Goal: Task Accomplishment & Management: Use online tool/utility

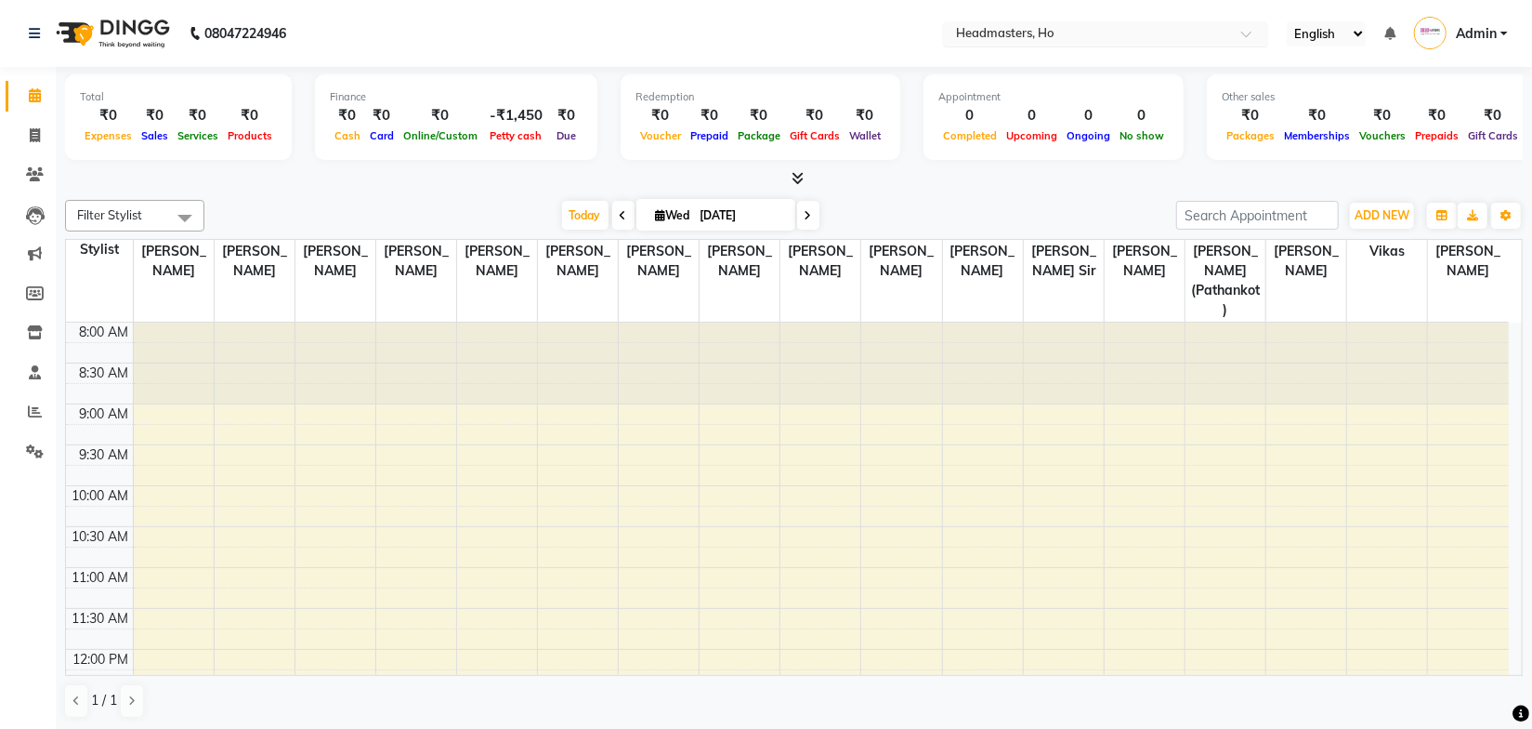
click at [1025, 40] on input "text" at bounding box center [1086, 35] width 269 height 19
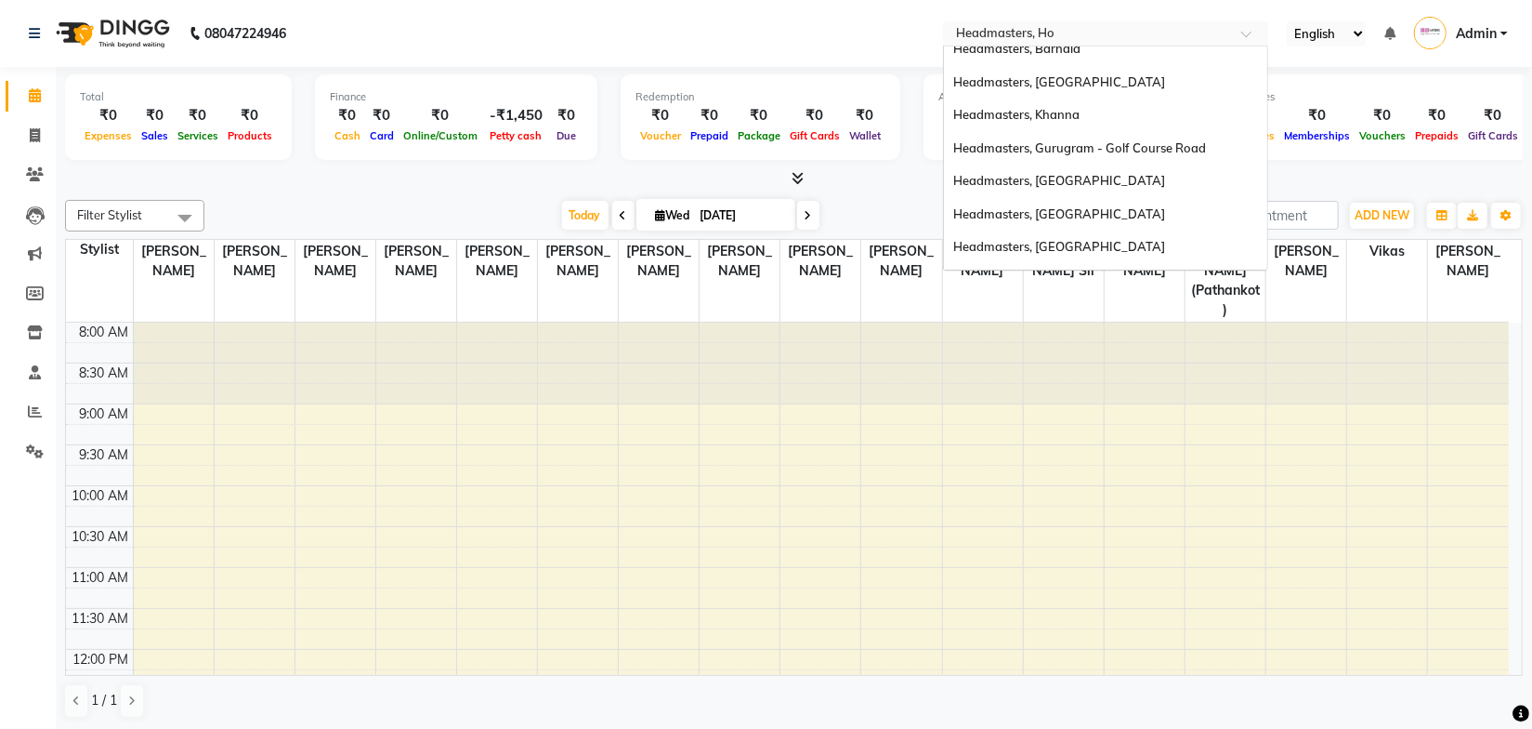
scroll to position [403, 0]
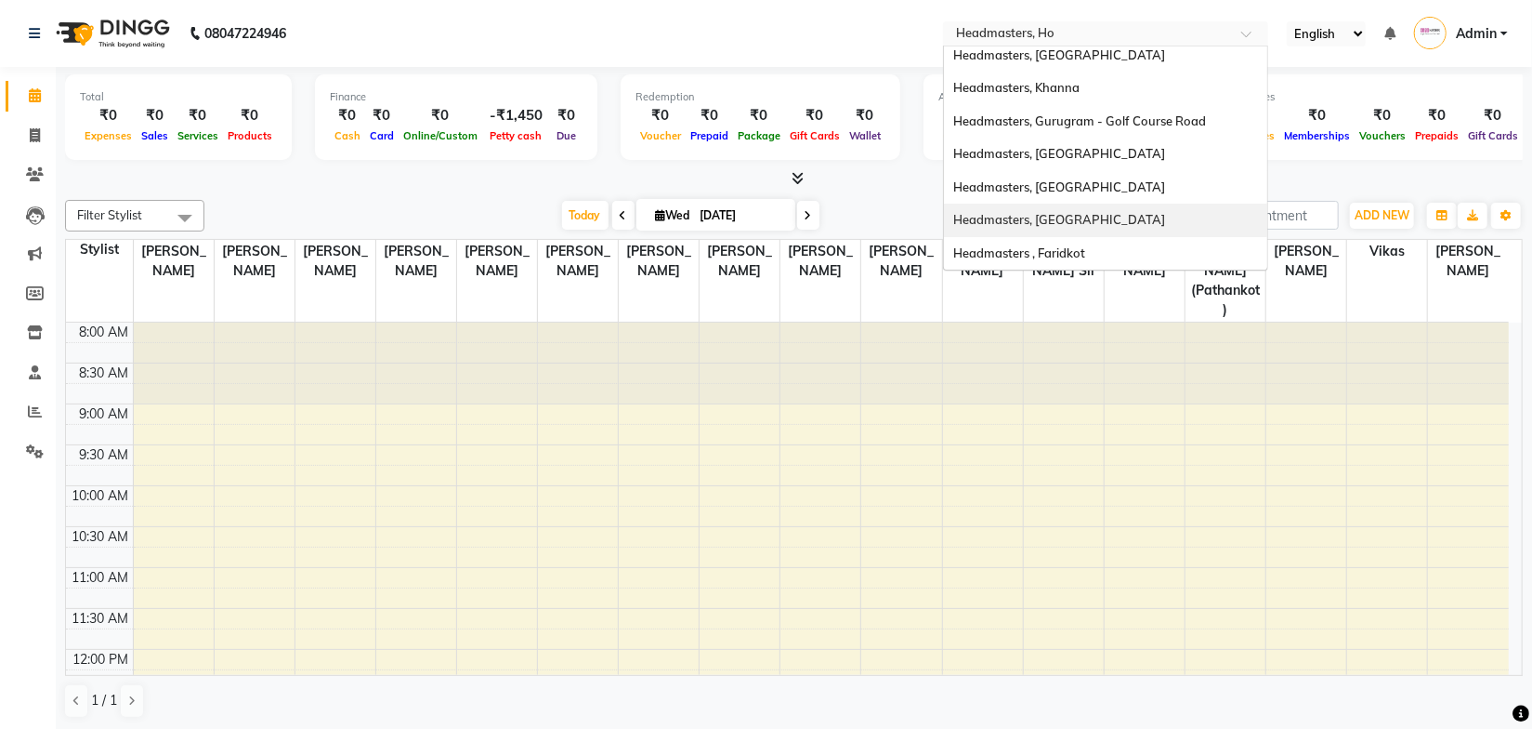
click at [1091, 209] on div "Headmasters, [GEOGRAPHIC_DATA]" at bounding box center [1105, 220] width 323 height 33
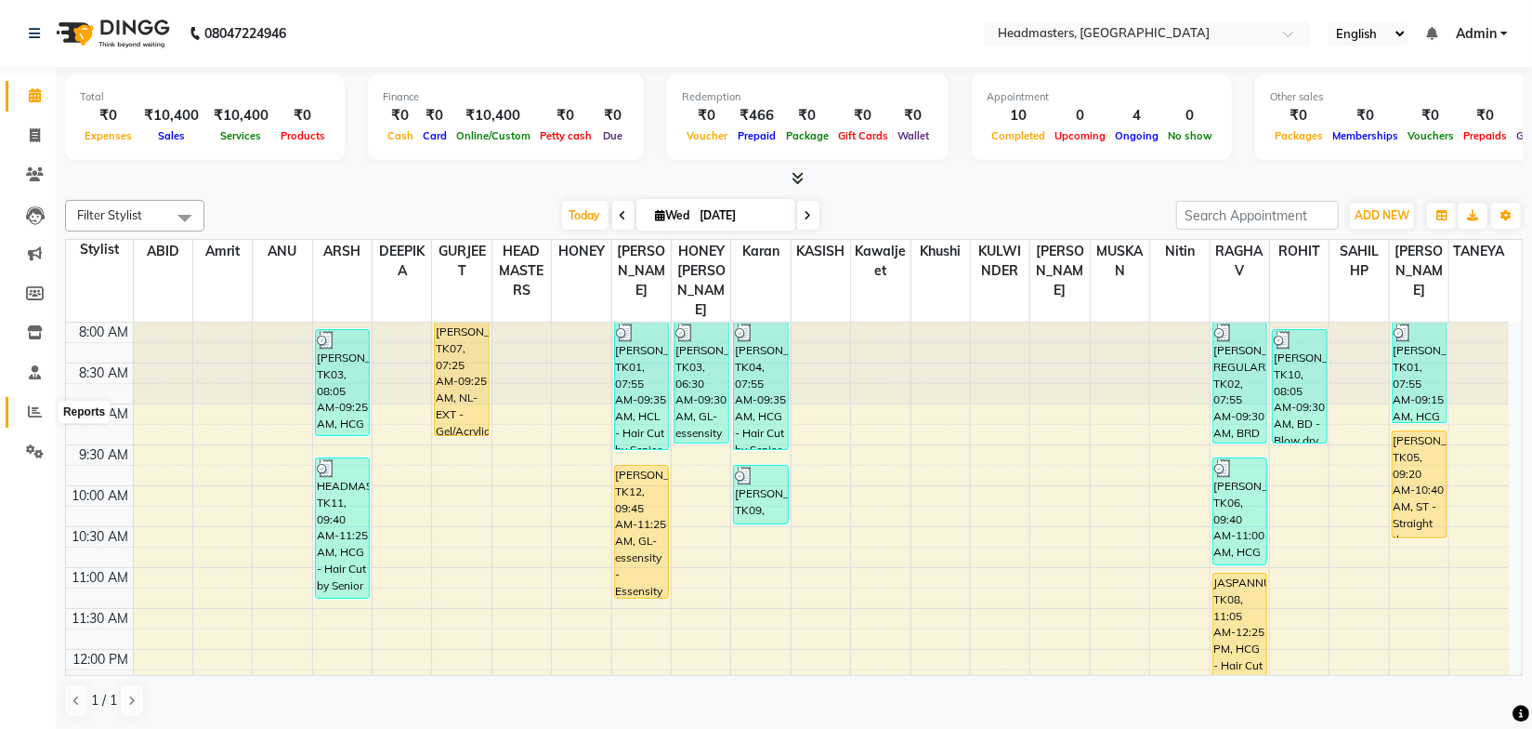
click at [35, 415] on icon at bounding box center [35, 411] width 14 height 14
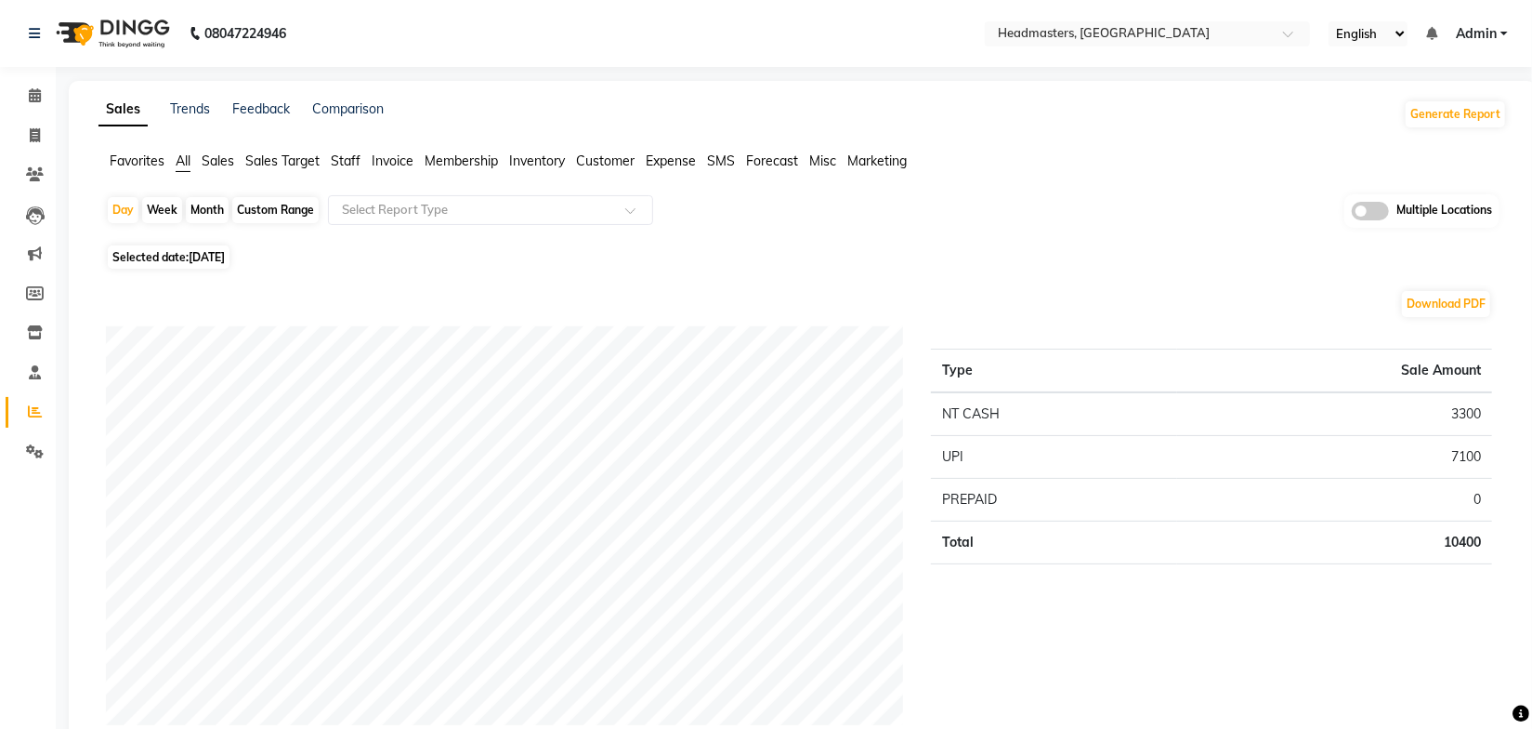
click at [224, 164] on span "Sales" at bounding box center [218, 160] width 33 height 17
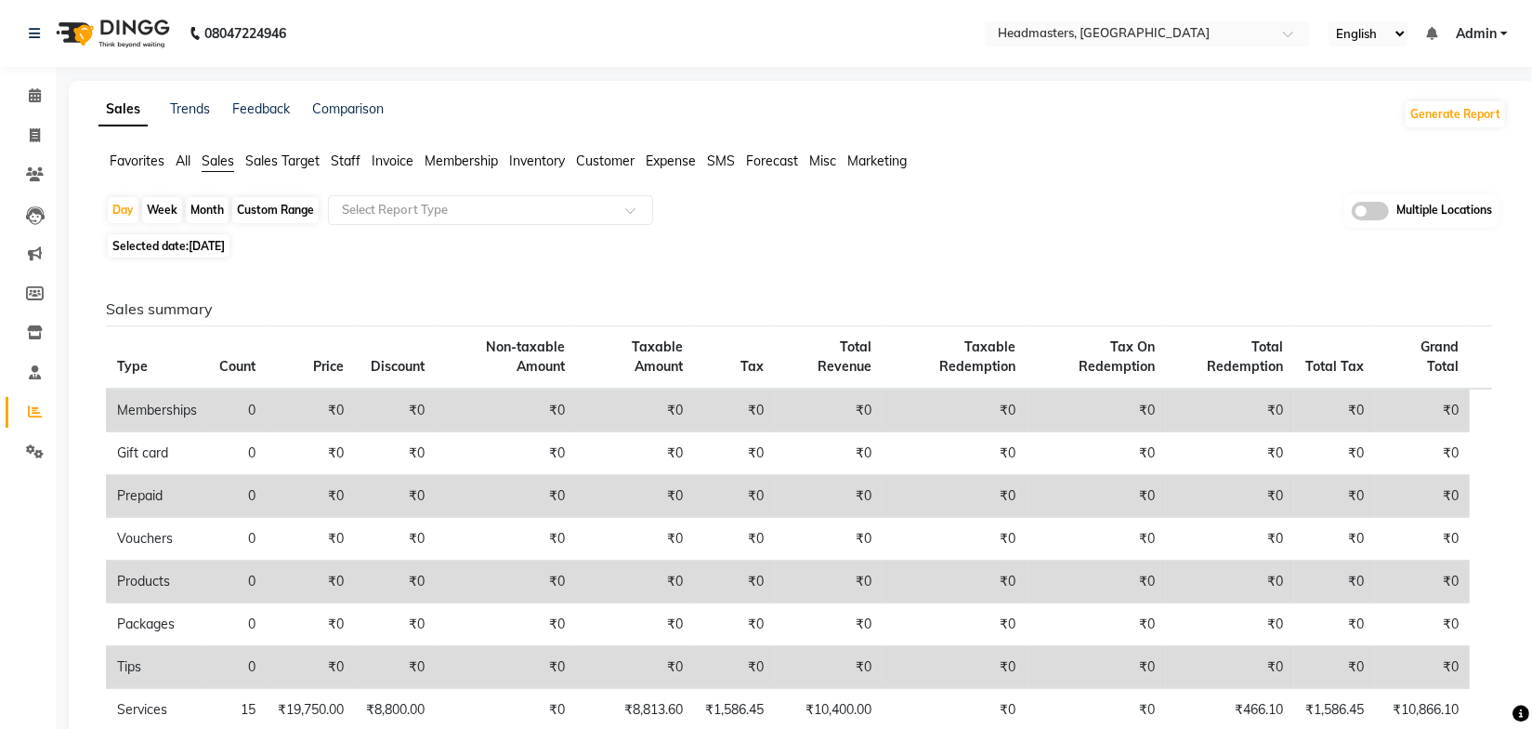
click at [225, 250] on span "[DATE]" at bounding box center [207, 246] width 36 height 14
select select "9"
select select "2025"
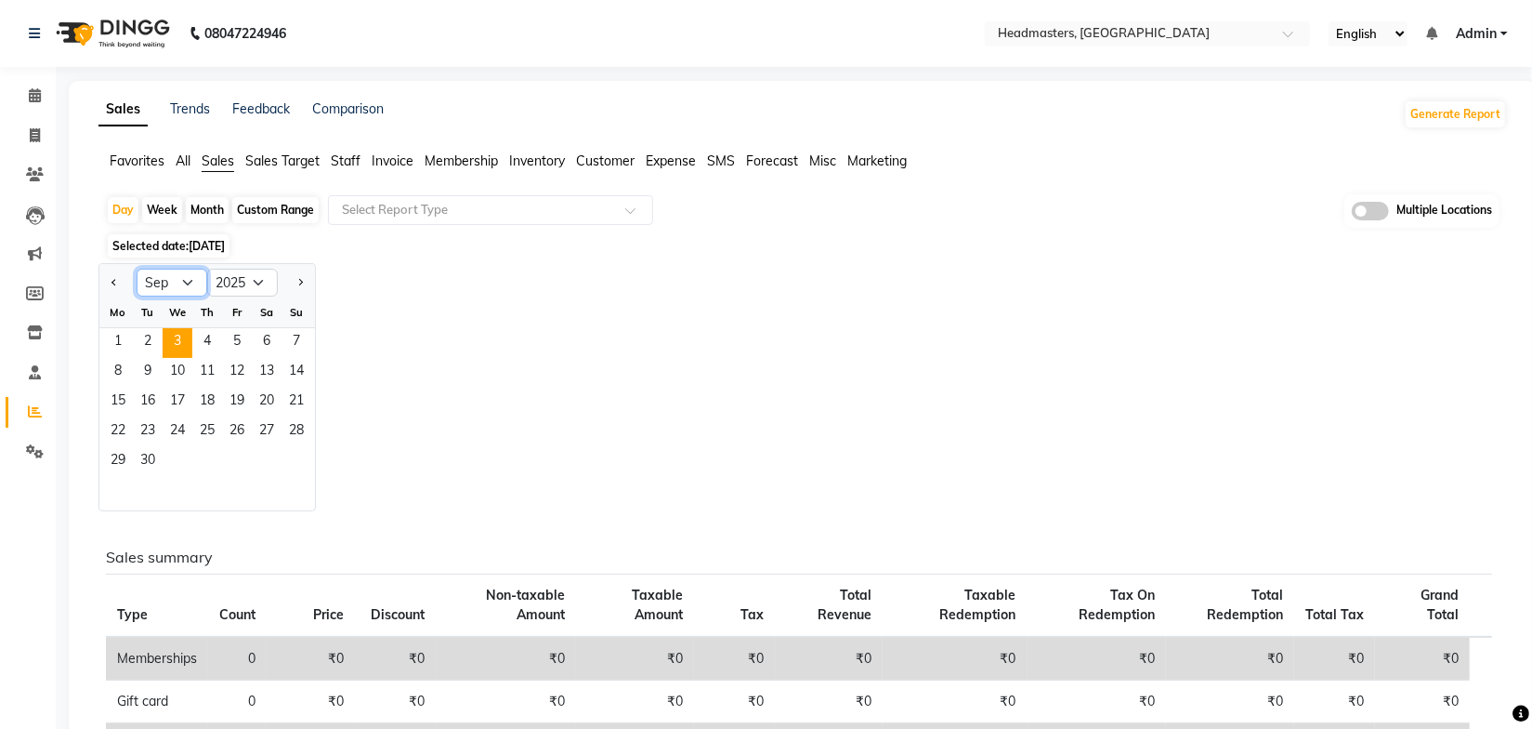
click at [196, 287] on select "Jan Feb Mar Apr May Jun Jul Aug Sep Oct Nov Dec" at bounding box center [172, 283] width 71 height 28
select select "8"
click at [137, 269] on select "Jan Feb Mar Apr May Jun Jul Aug Sep Oct Nov Dec" at bounding box center [172, 283] width 71 height 28
click at [293, 464] on span "31" at bounding box center [297, 462] width 30 height 30
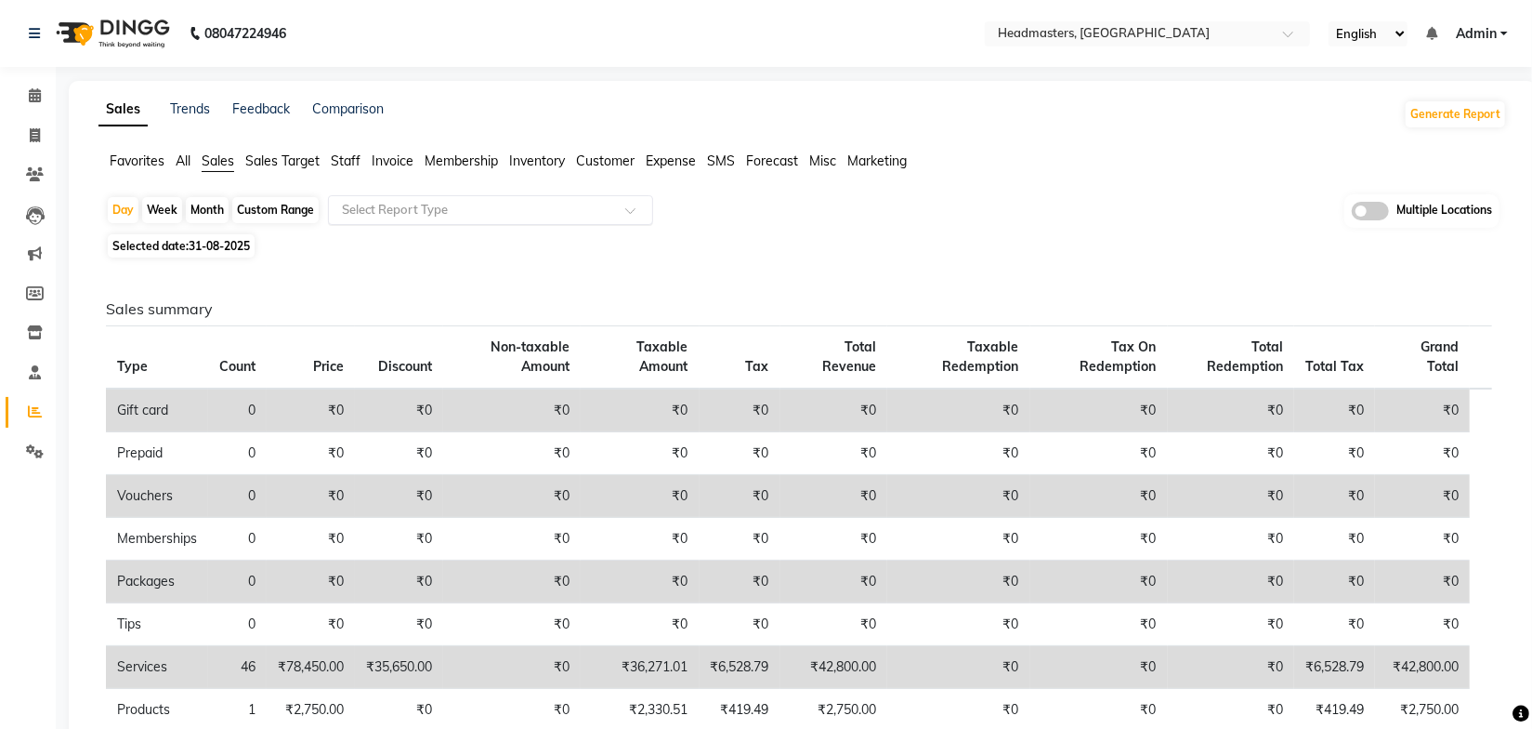
click at [471, 221] on div "Select Report Type" at bounding box center [490, 210] width 325 height 30
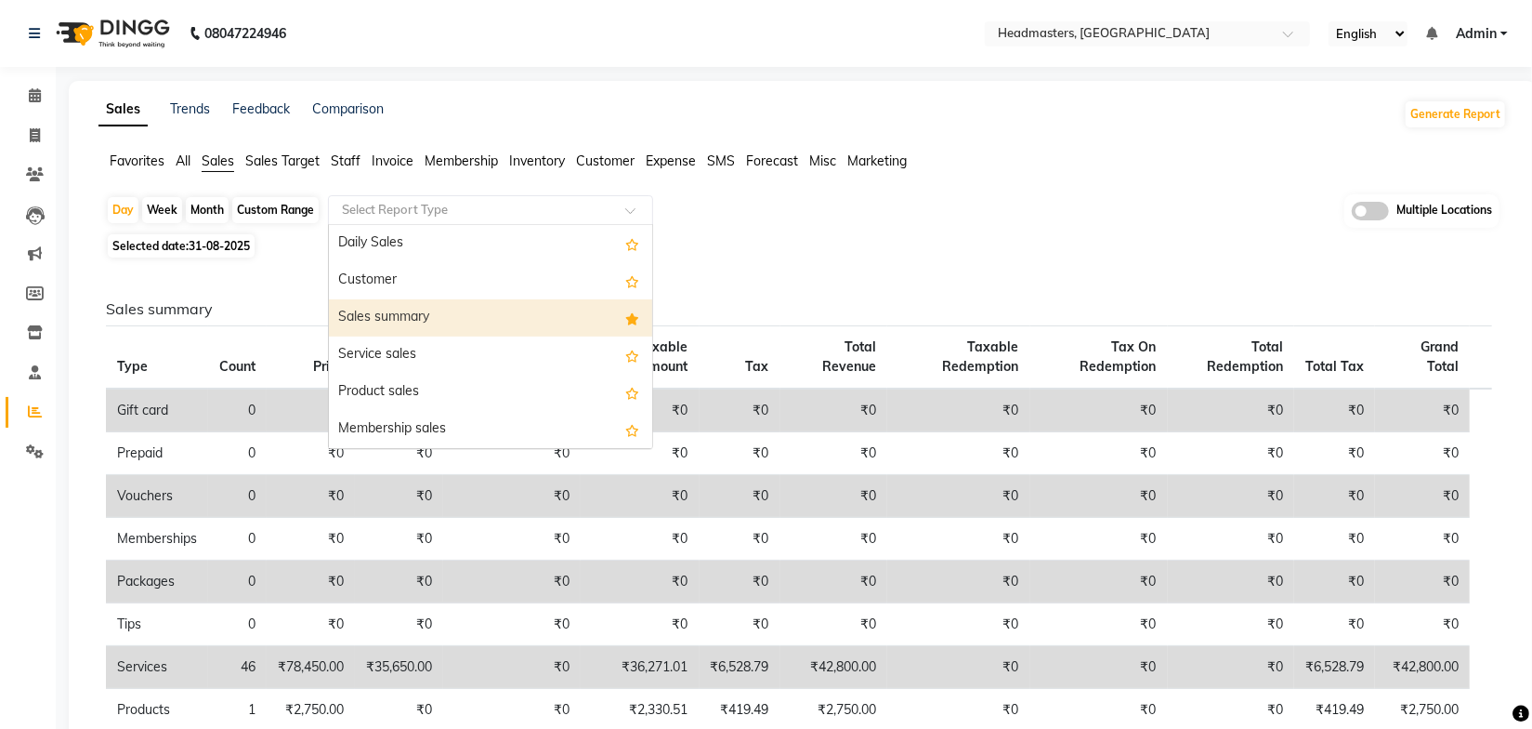
click at [432, 311] on div "Sales summary" at bounding box center [490, 317] width 323 height 37
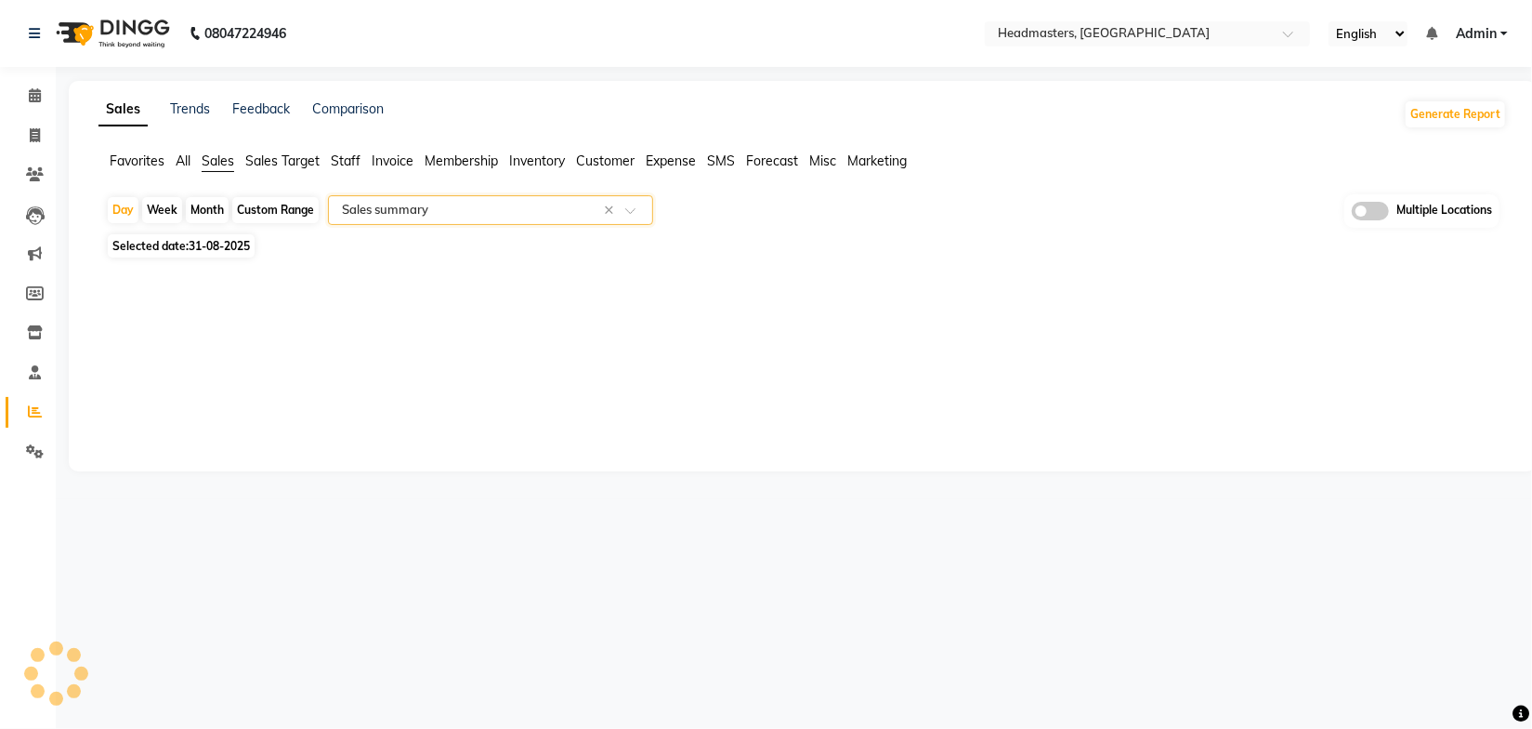
select select "full_report"
select select "csv"
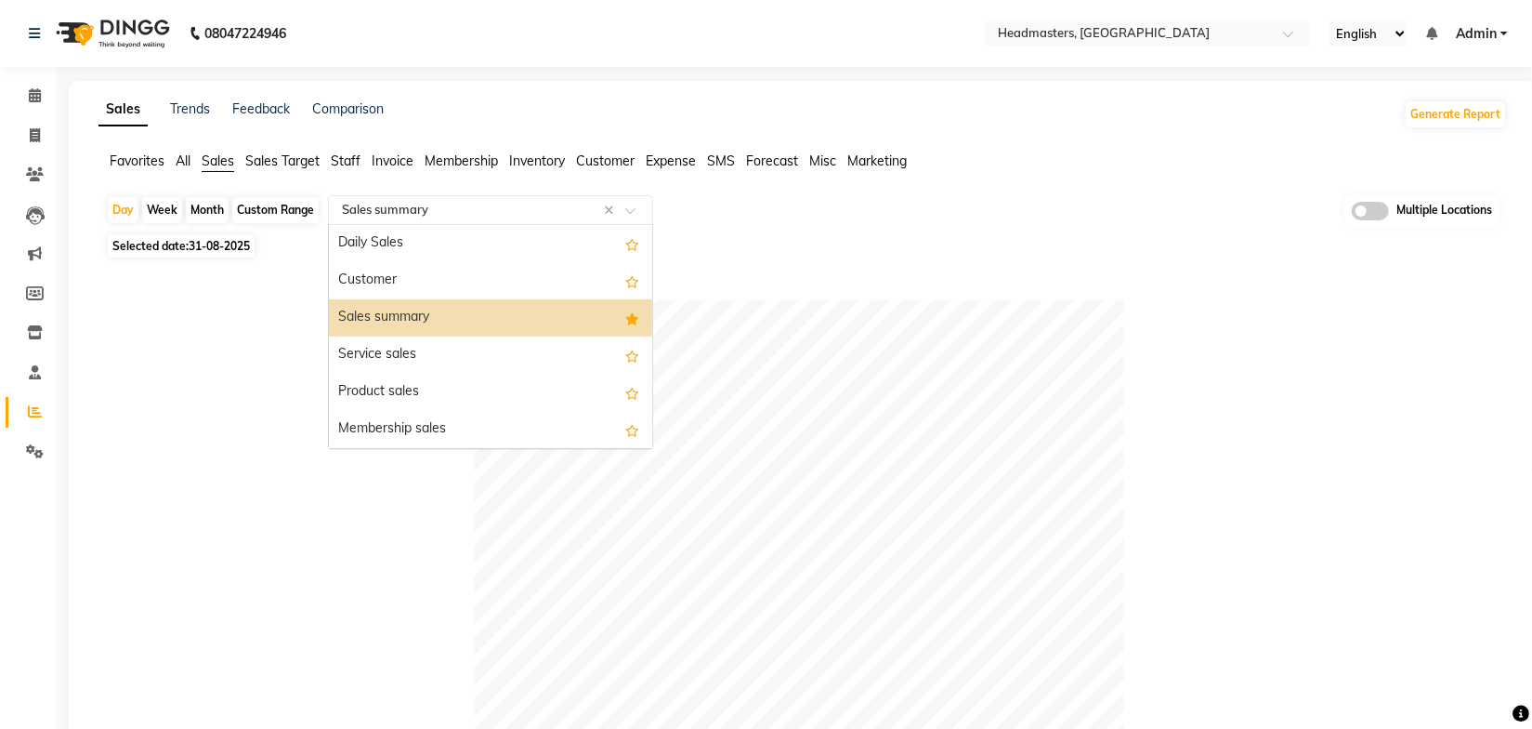
click at [628, 209] on span at bounding box center [636, 215] width 23 height 19
click at [437, 380] on div "Product sales" at bounding box center [490, 392] width 323 height 37
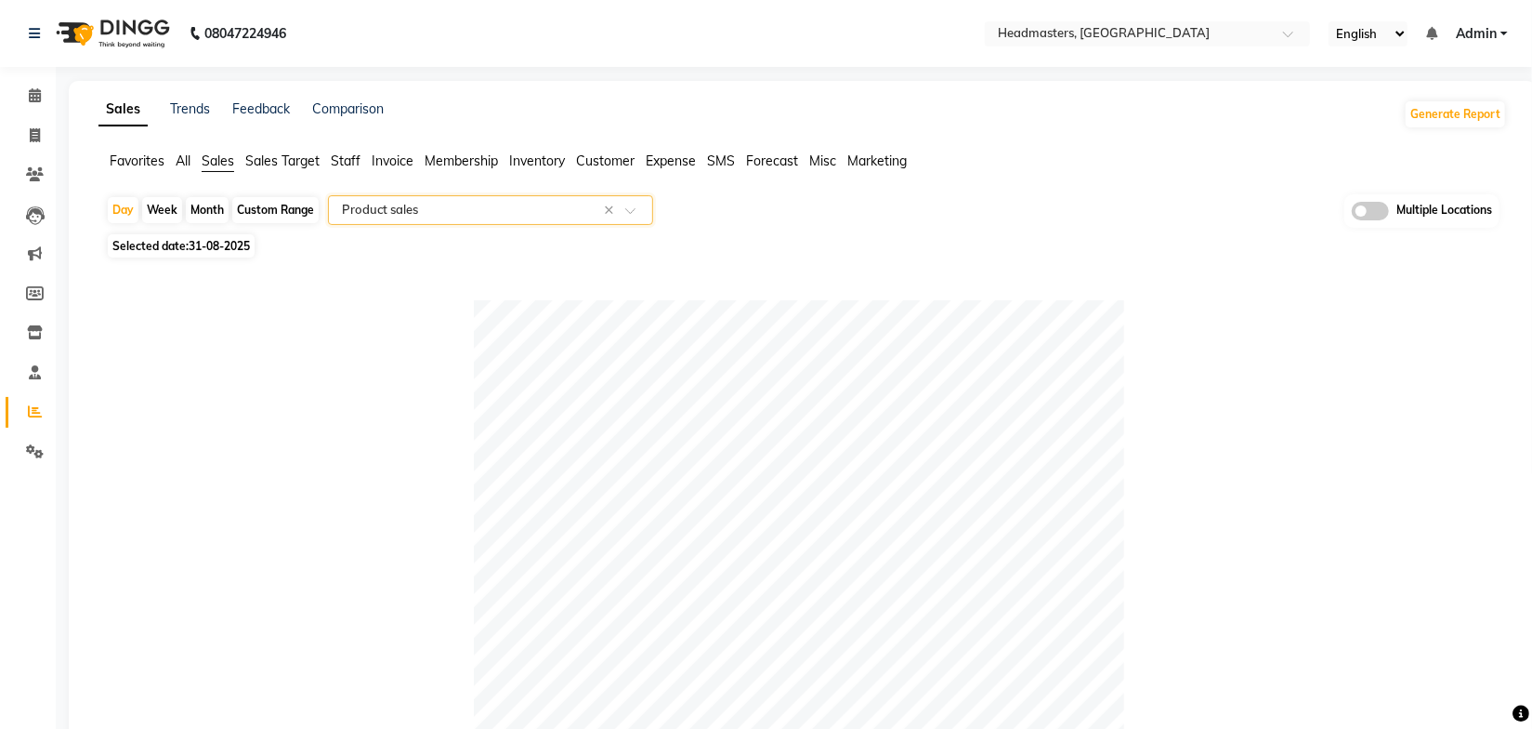
scroll to position [592, 0]
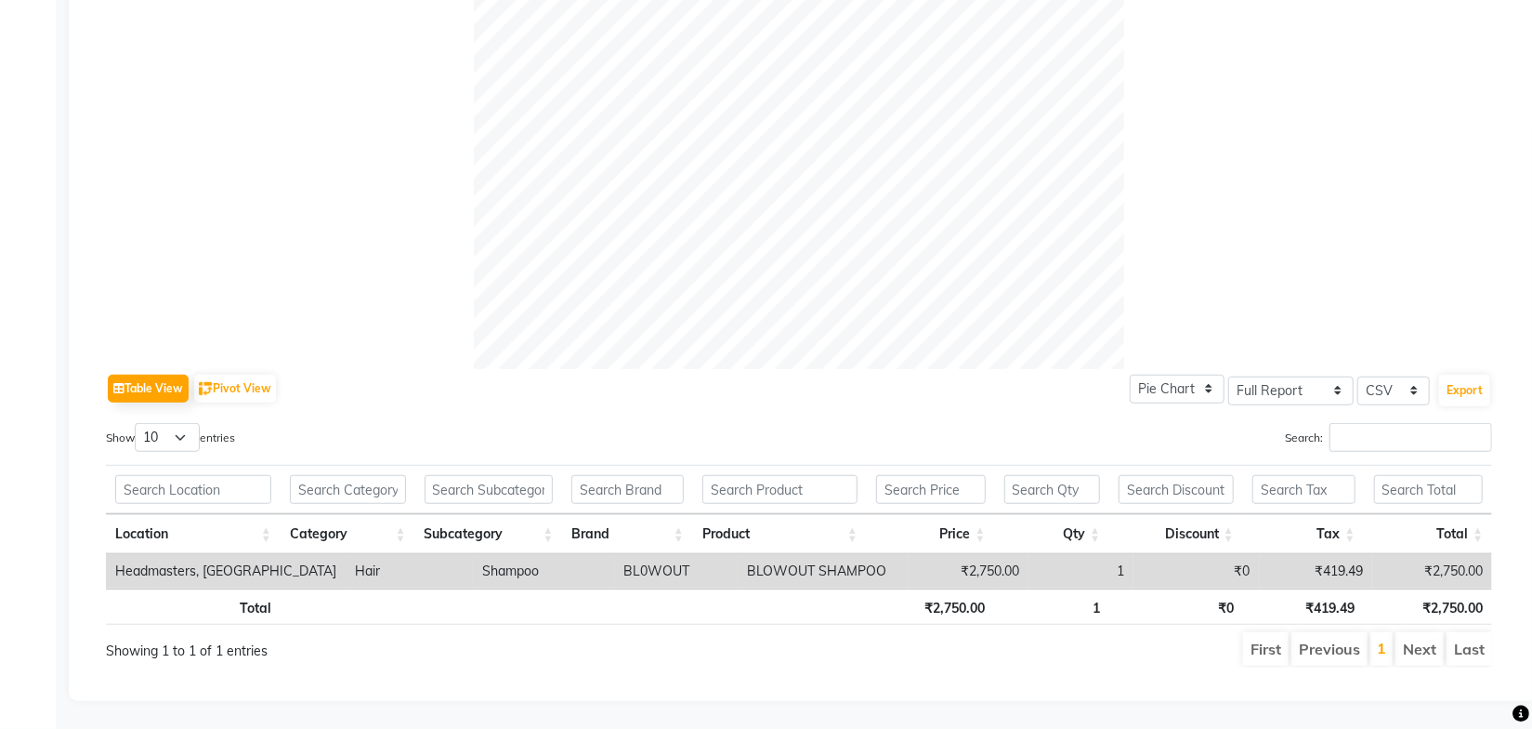
click at [241, 558] on td "Headmasters, [GEOGRAPHIC_DATA]" at bounding box center [226, 571] width 240 height 34
click at [821, 561] on td "BLOWOUT SHAMPOO" at bounding box center [823, 571] width 171 height 34
click at [954, 556] on td "₹2,750.00" at bounding box center [969, 571] width 120 height 34
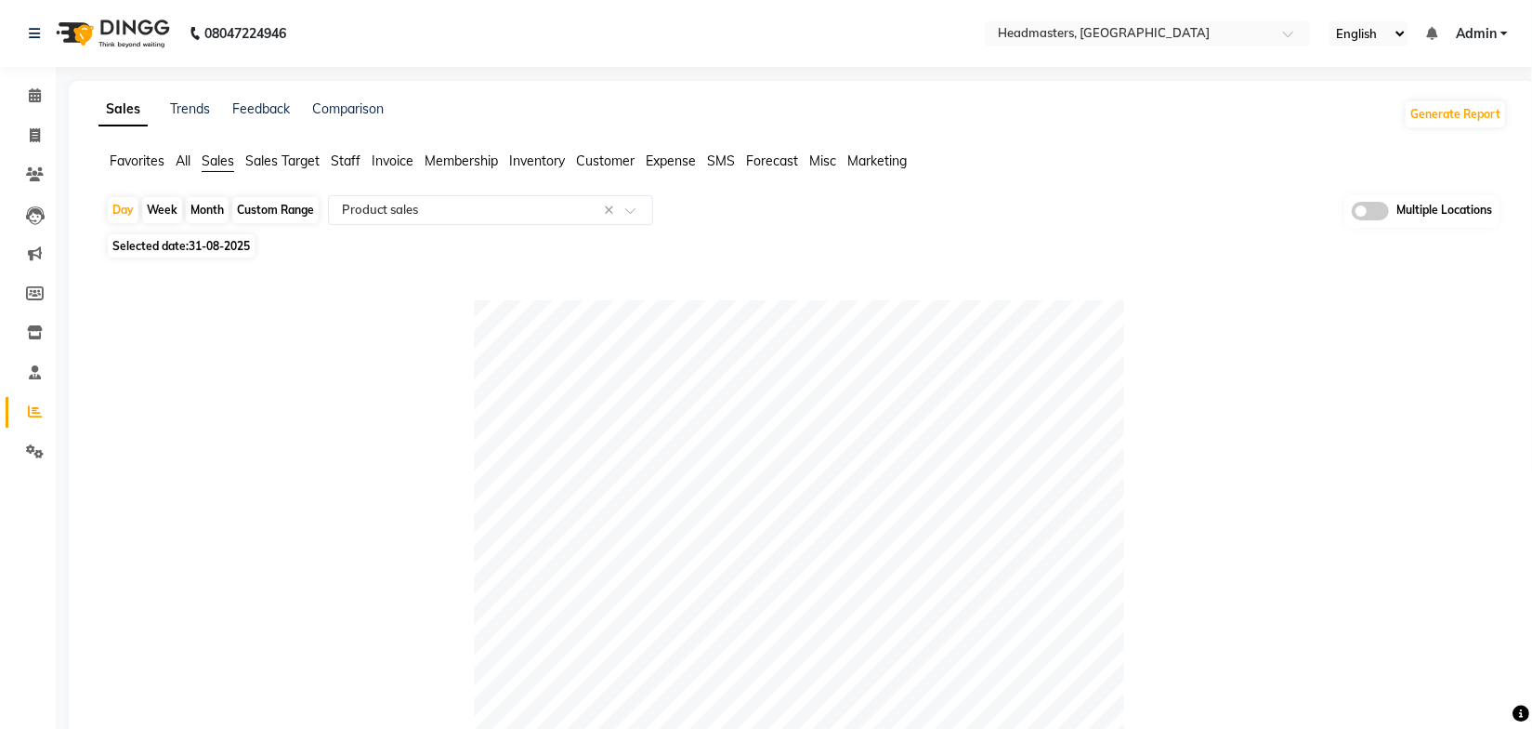
click at [1023, 227] on div "Day Week Month Custom Range Select Report Type × Product sales × Multiple Locat…" at bounding box center [803, 211] width 1394 height 34
click at [347, 164] on span "Staff" at bounding box center [346, 160] width 30 height 17
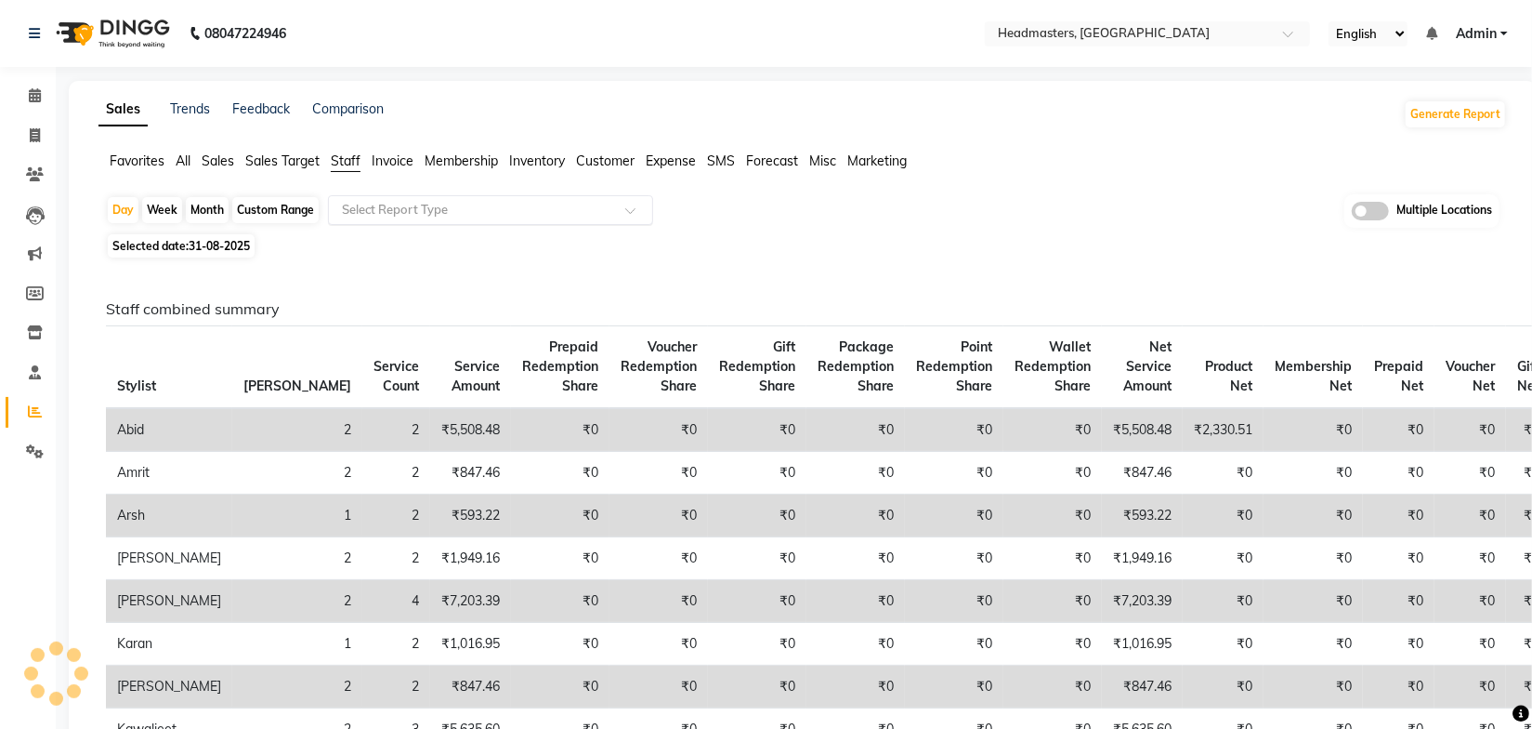
click at [624, 215] on div at bounding box center [490, 210] width 323 height 19
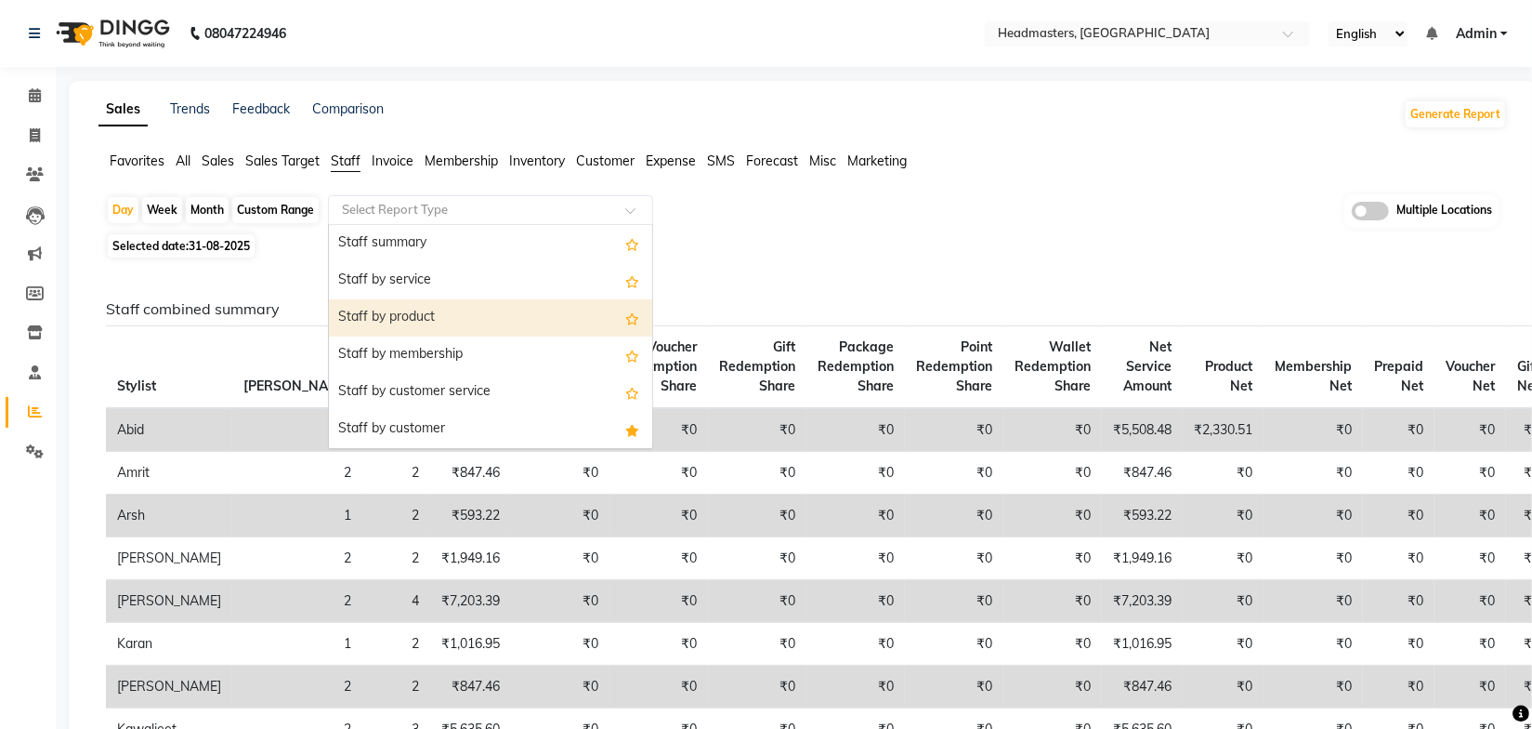
click at [440, 325] on div "Staff by product" at bounding box center [490, 317] width 323 height 37
select select "full_report"
select select "csv"
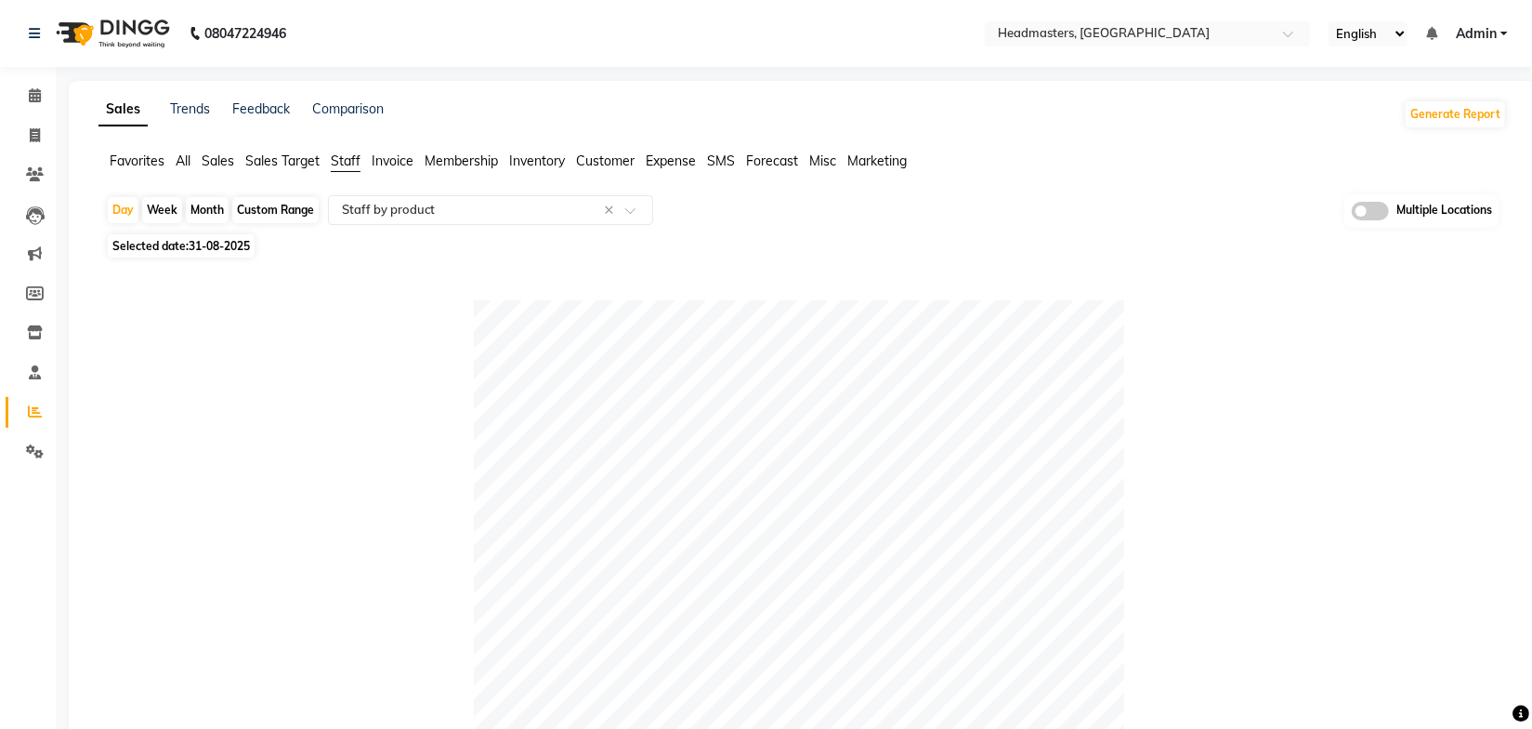
click at [1097, 227] on div "Day Week Month Custom Range Select Report Type × Staff by product × Multiple Lo…" at bounding box center [803, 211] width 1394 height 34
